Goal: Task Accomplishment & Management: Complete application form

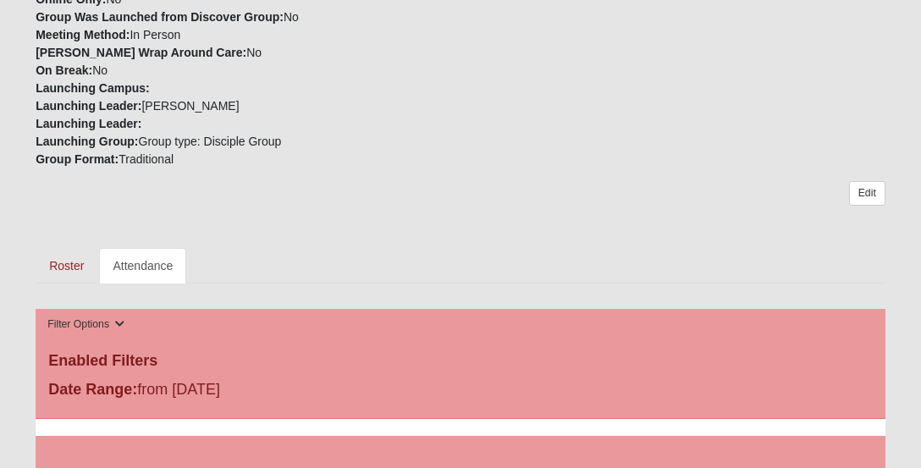
scroll to position [564, 0]
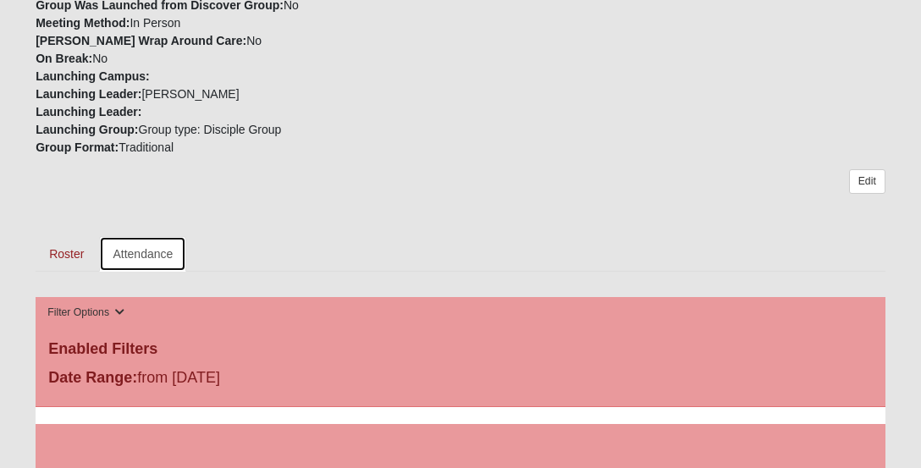
click at [149, 236] on link "Attendance" at bounding box center [142, 254] width 87 height 36
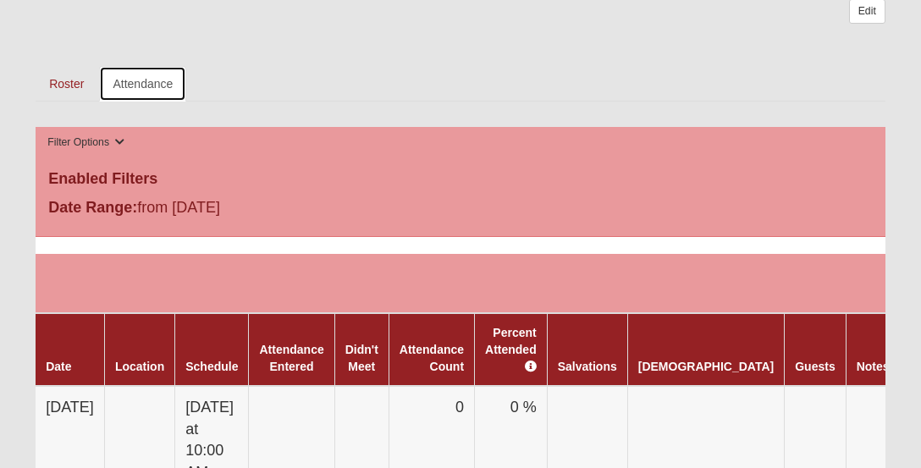
scroll to position [858, 0]
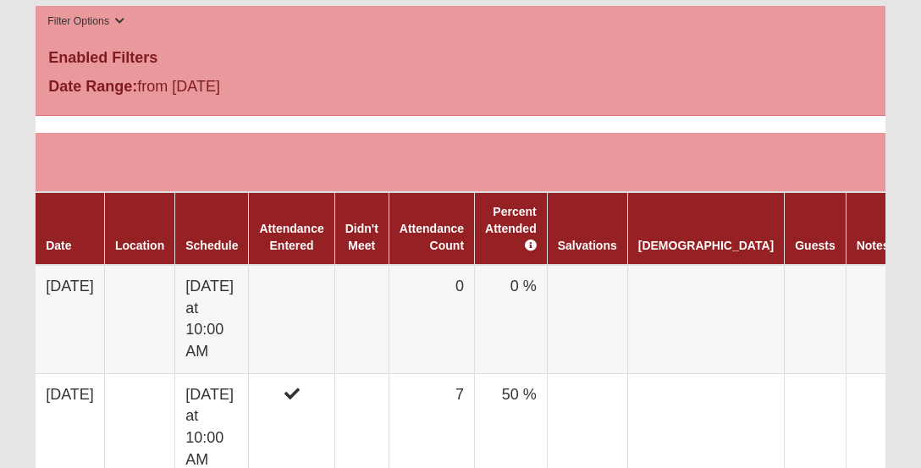
scroll to position [856, 0]
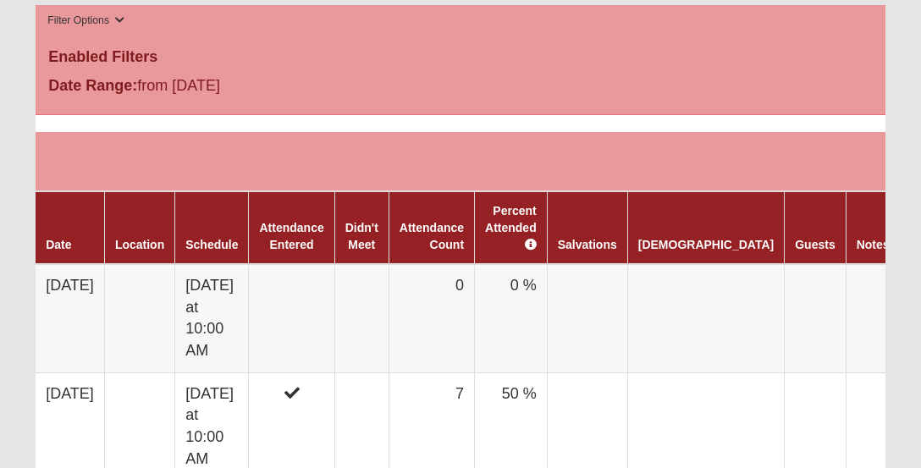
click at [81, 295] on td "[DATE]" at bounding box center [70, 318] width 69 height 108
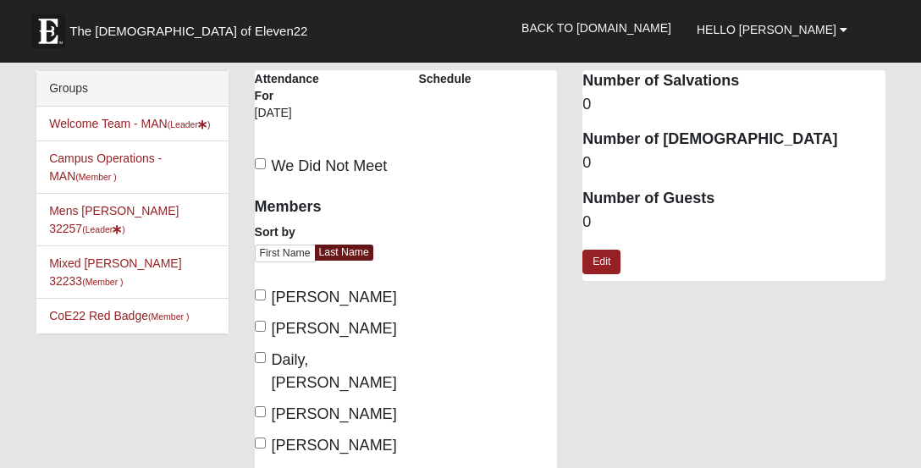
click at [268, 297] on label "[PERSON_NAME]" at bounding box center [324, 297] width 139 height 23
click at [266, 297] on input "[PERSON_NAME]" at bounding box center [260, 295] width 11 height 11
checkbox input "true"
click at [260, 326] on input "Cooper, Stan" at bounding box center [260, 326] width 11 height 11
checkbox input "true"
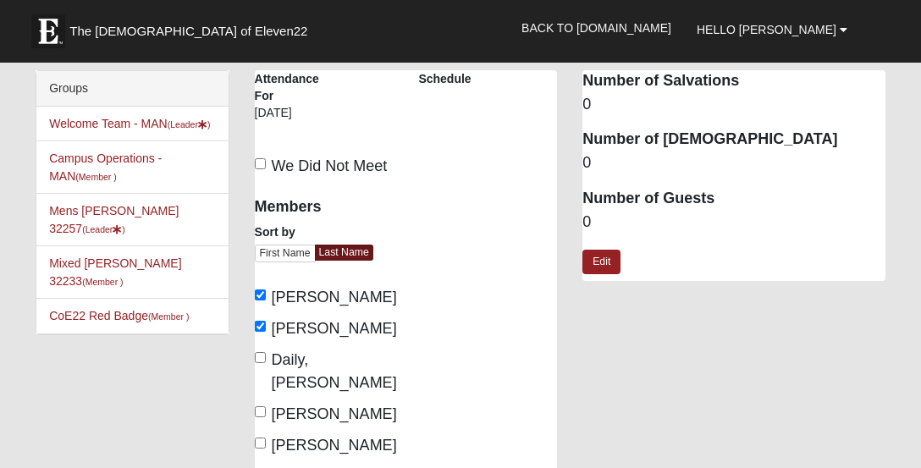
click at [261, 434] on label "Felten, Jerry" at bounding box center [324, 445] width 139 height 23
click at [261, 438] on input "Felten, Jerry" at bounding box center [260, 443] width 11 height 11
checkbox input "true"
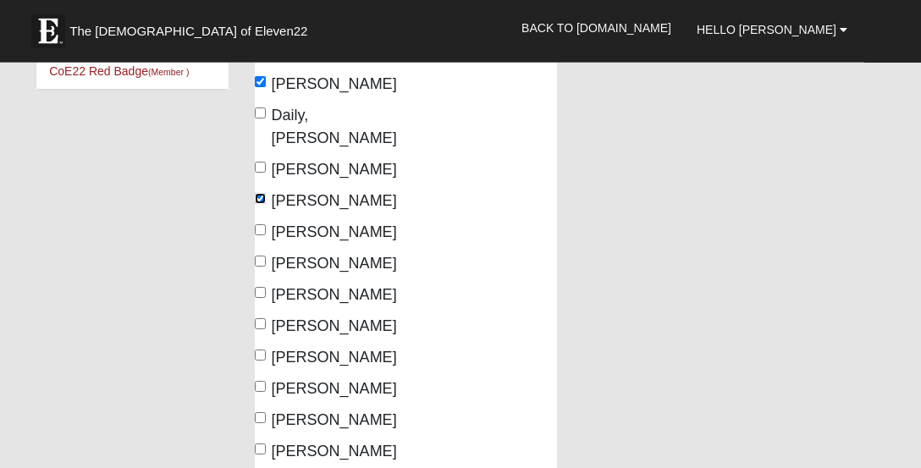
scroll to position [246, 0]
click at [265, 255] on input "Gilbert, David" at bounding box center [260, 260] width 11 height 11
checkbox input "true"
click at [262, 286] on input "Greeley, Mark" at bounding box center [260, 291] width 11 height 11
checkbox input "true"
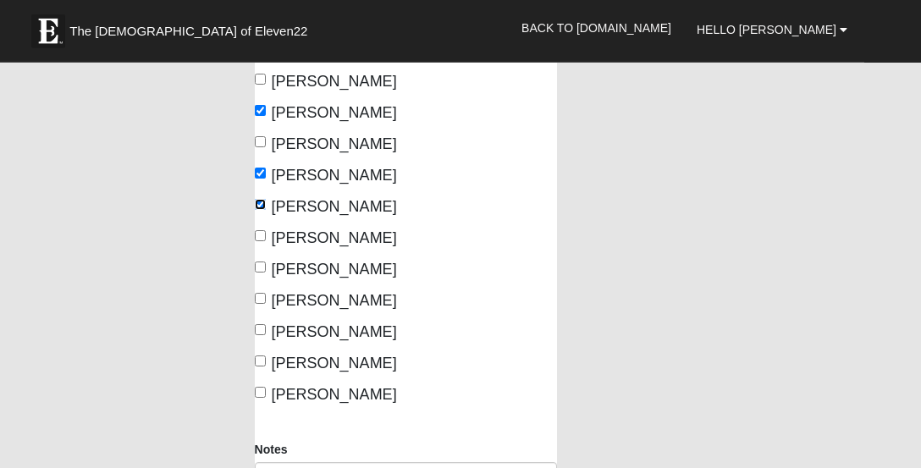
scroll to position [336, 0]
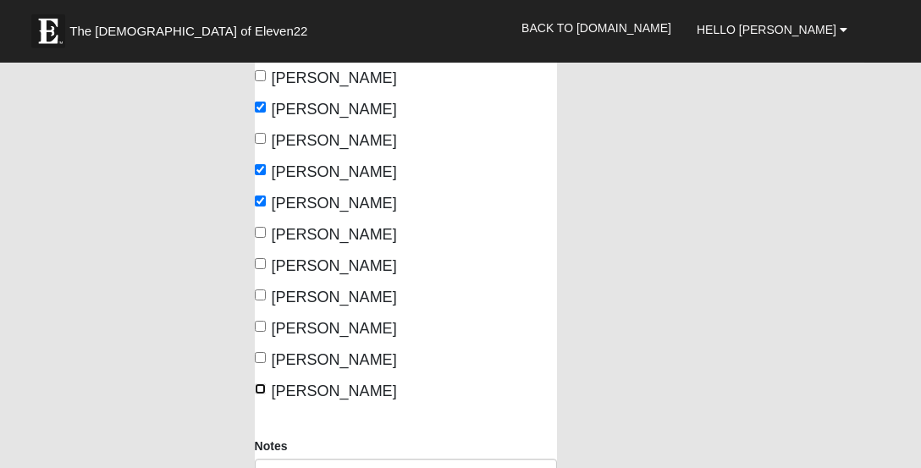
click at [265, 384] on input "Willis, Demetrius" at bounding box center [260, 389] width 11 height 11
checkbox input "true"
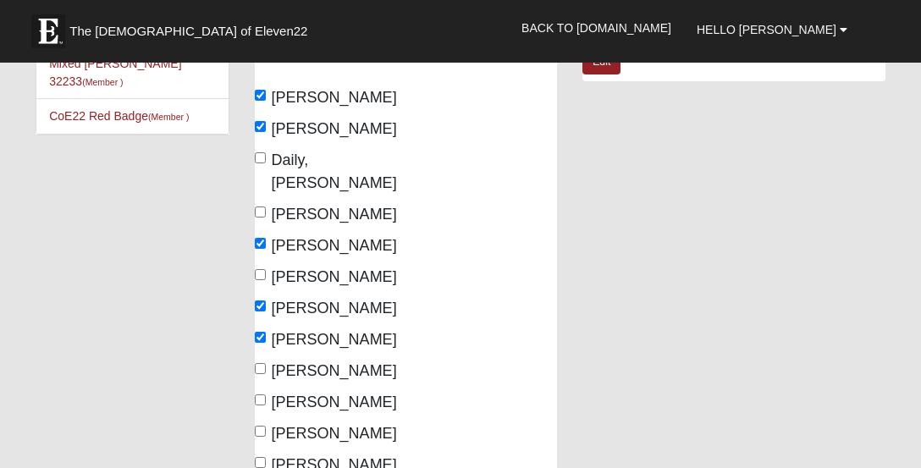
scroll to position [206, 0]
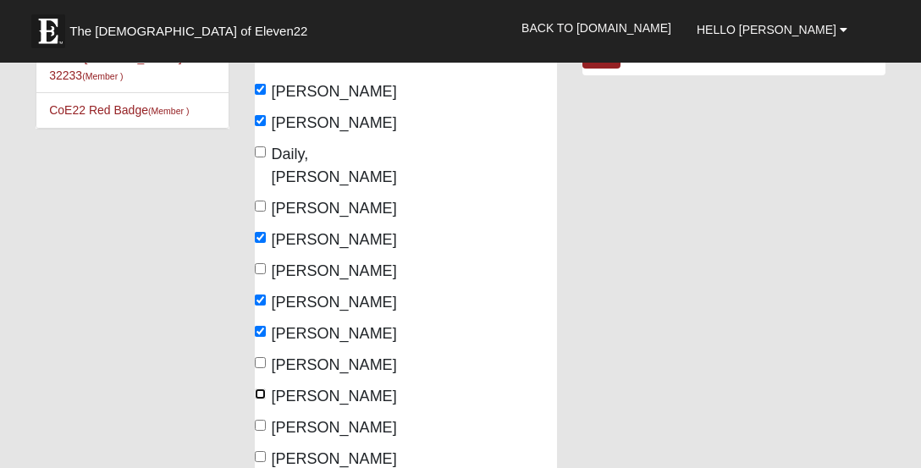
click at [266, 389] on input "Kirk, Andy" at bounding box center [260, 394] width 11 height 11
click at [272, 388] on span "Kirk, Andy" at bounding box center [334, 396] width 125 height 17
click at [266, 389] on input "Kirk, Andy" at bounding box center [260, 394] width 11 height 11
click at [264, 389] on input "Kirk, Andy" at bounding box center [260, 394] width 11 height 11
checkbox input "true"
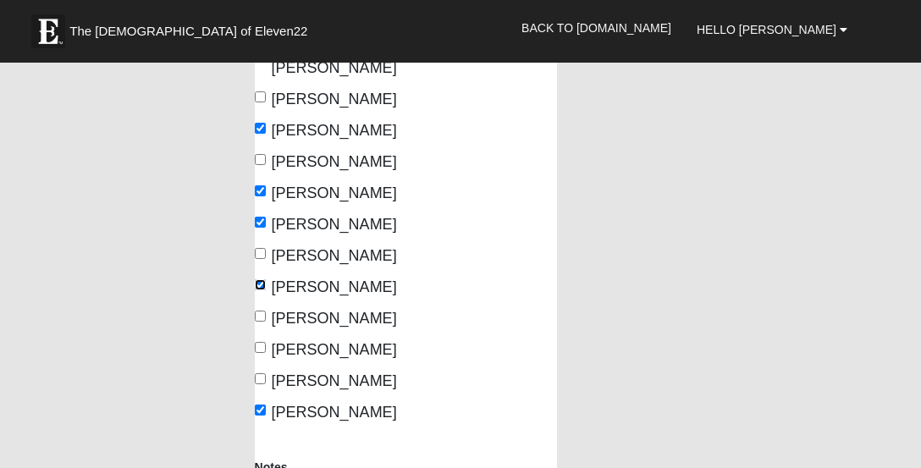
scroll to position [314, 0]
